Goal: Check status

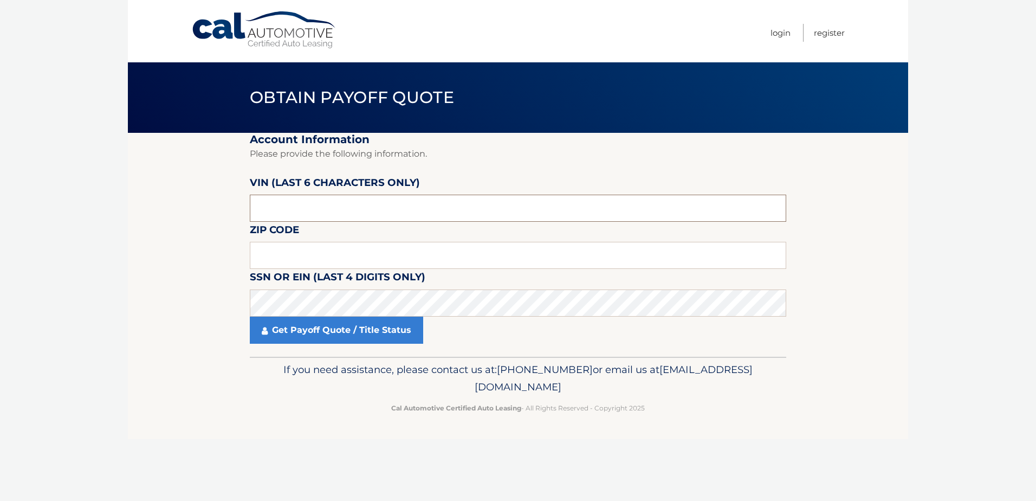
click at [293, 212] on input "text" at bounding box center [518, 207] width 536 height 27
type input "709057"
click at [347, 252] on input "text" at bounding box center [518, 255] width 536 height 27
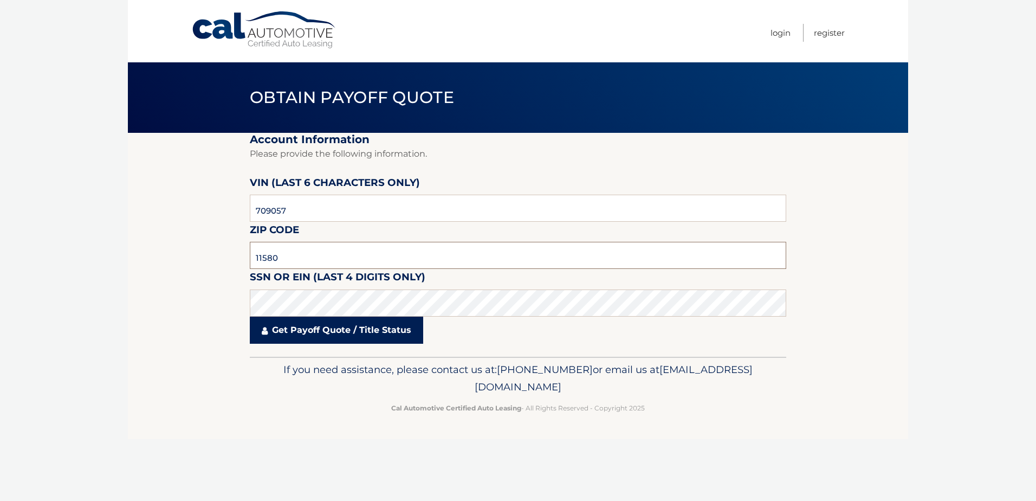
type input "11580"
click at [351, 324] on link "Get Payoff Quote / Title Status" at bounding box center [336, 329] width 173 height 27
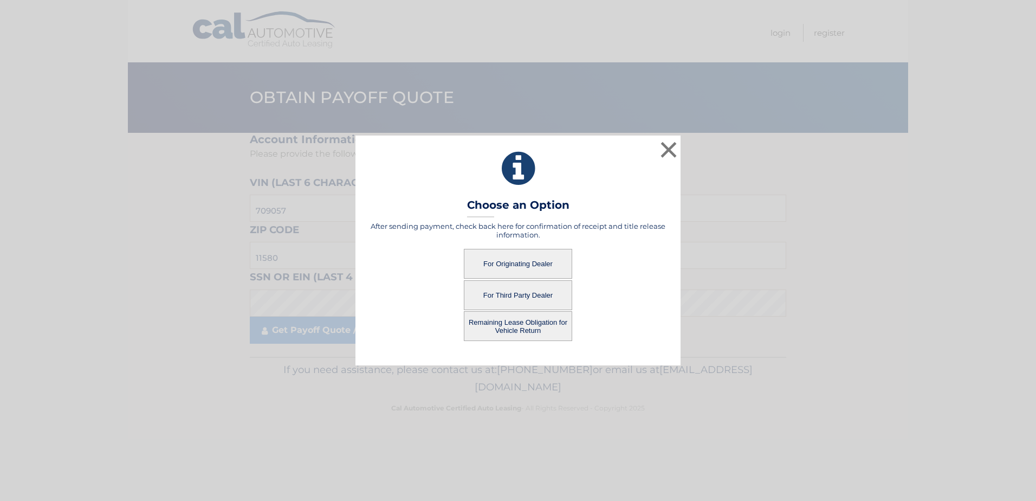
click at [511, 258] on button "For Originating Dealer" at bounding box center [518, 264] width 108 height 30
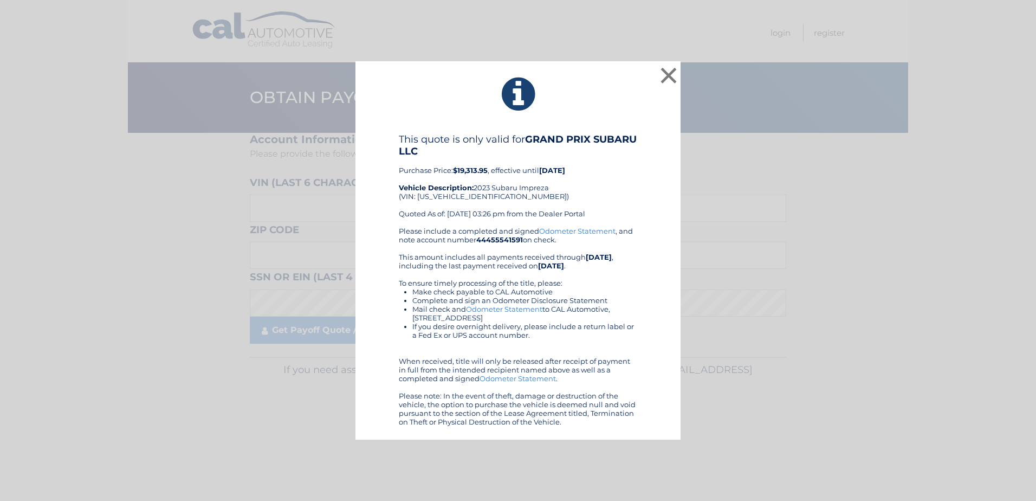
click at [461, 197] on div "This quote is only valid for GRAND PRIX SUBARU LLC Purchase Price: $19,313.95 ,…" at bounding box center [518, 179] width 238 height 93
copy div "4S3GTAV69P3709057"
